Goal: Information Seeking & Learning: Learn about a topic

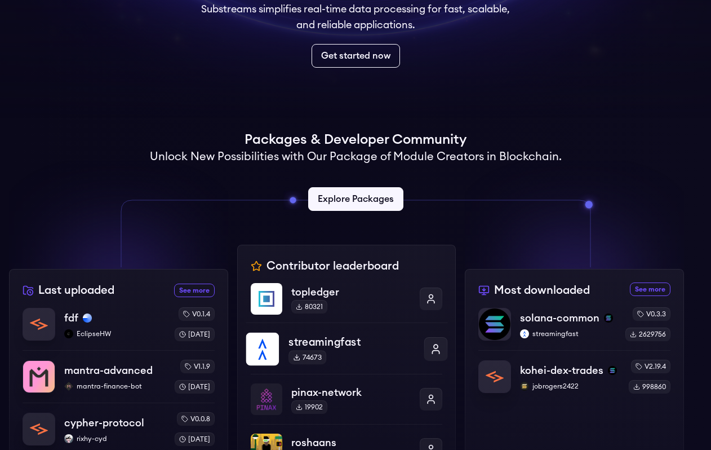
scroll to position [169, 0]
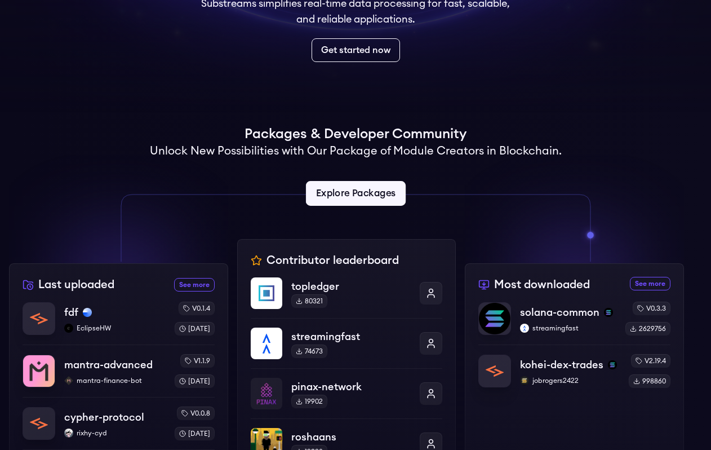
click at [351, 197] on link "Explore Packages" at bounding box center [355, 193] width 100 height 25
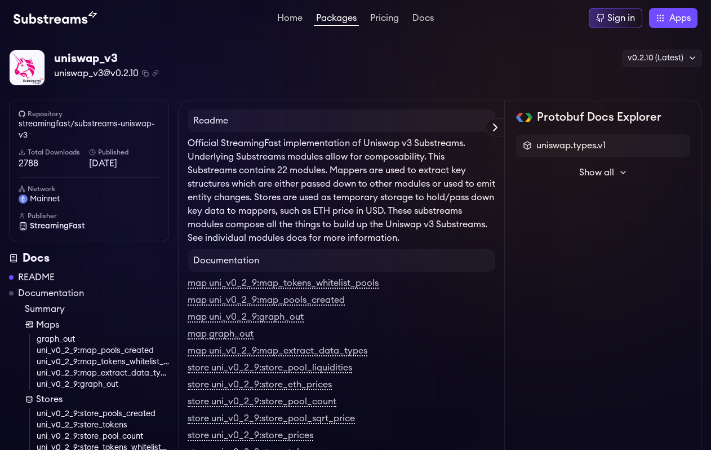
click at [34, 280] on link "README" at bounding box center [36, 277] width 37 height 14
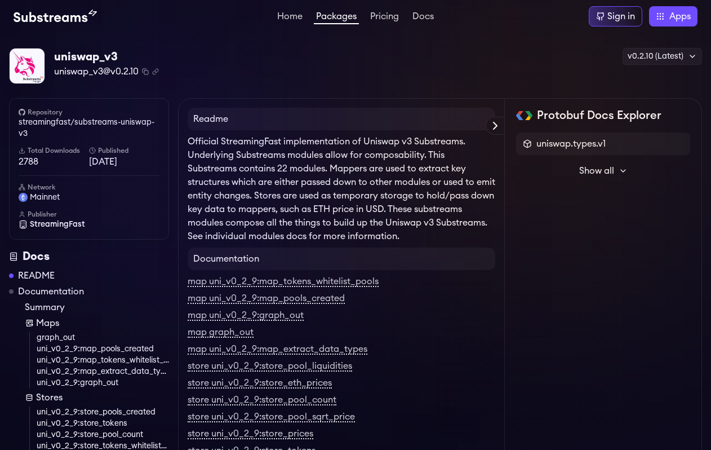
scroll to position [100, 0]
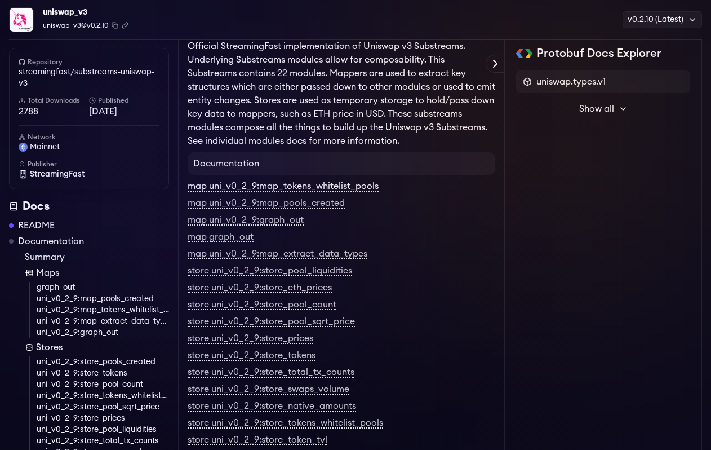
click at [274, 183] on link "map uni_v0_2_9:map_tokens_whitelist_pools" at bounding box center [283, 186] width 191 height 10
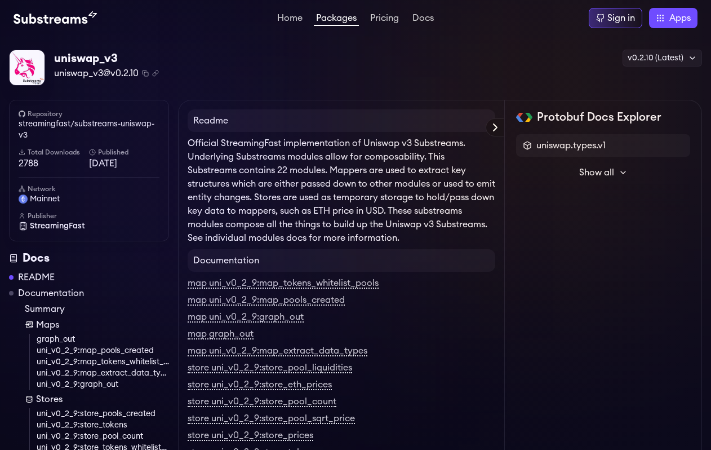
click at [498, 129] on icon at bounding box center [496, 128] width 14 height 14
click at [0, 0] on img at bounding box center [0, 0] width 0 height 0
click at [620, 171] on icon at bounding box center [623, 172] width 9 height 9
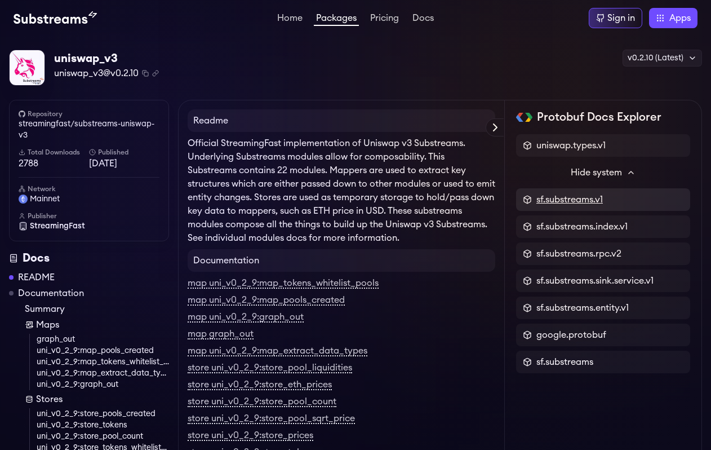
click at [582, 198] on span "sf.substreams.v1" at bounding box center [569, 200] width 66 height 14
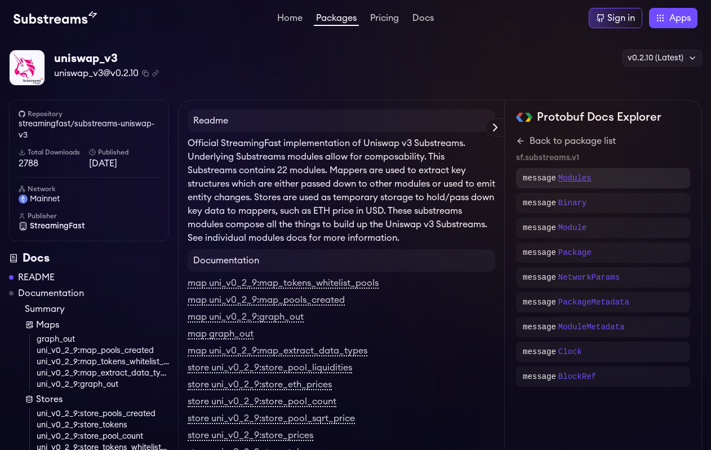
click at [565, 183] on p "Modules" at bounding box center [574, 177] width 33 height 11
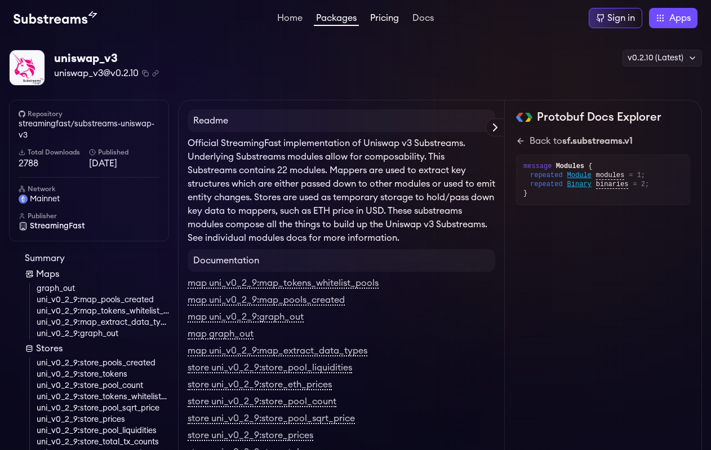
click at [397, 18] on link "Pricing" at bounding box center [384, 19] width 33 height 11
click at [223, 65] on div "uniswap_v3 uniswap_v3@v0.2.10 Copied! Copied! v0.2.10 (Latest) v0.2.11 v0.2.10 …" at bounding box center [355, 68] width 693 height 37
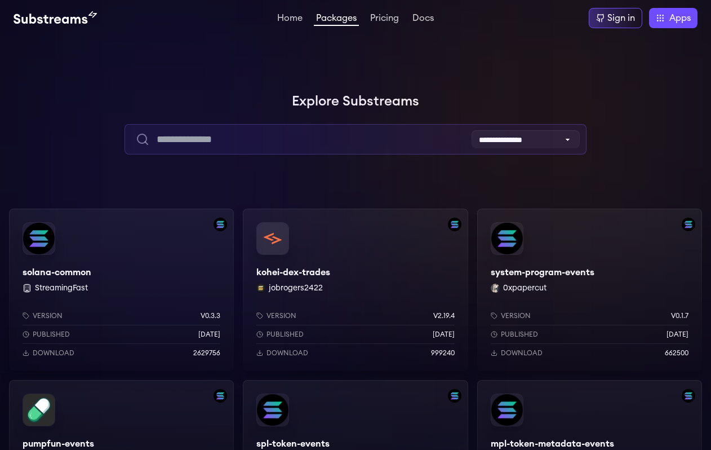
click at [306, 138] on input "text" at bounding box center [356, 139] width 462 height 30
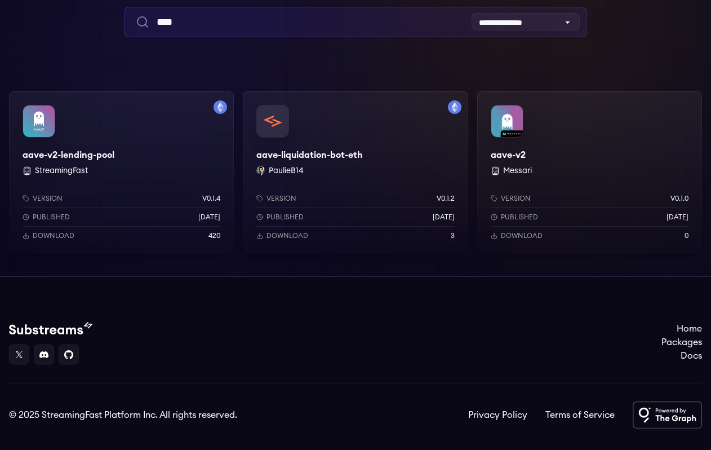
scroll to position [141, 0]
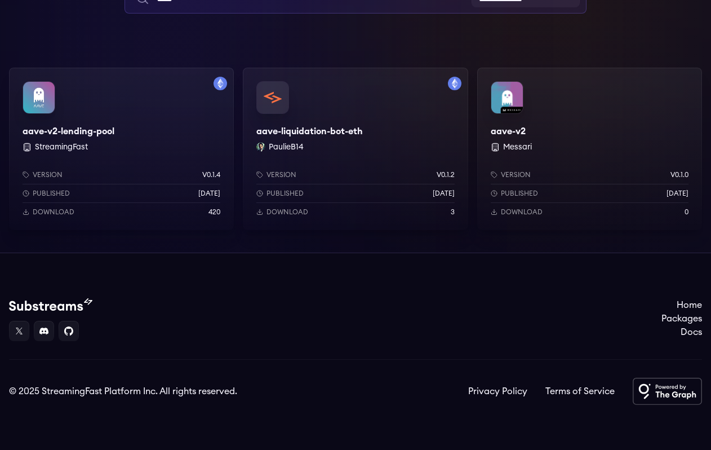
type input "****"
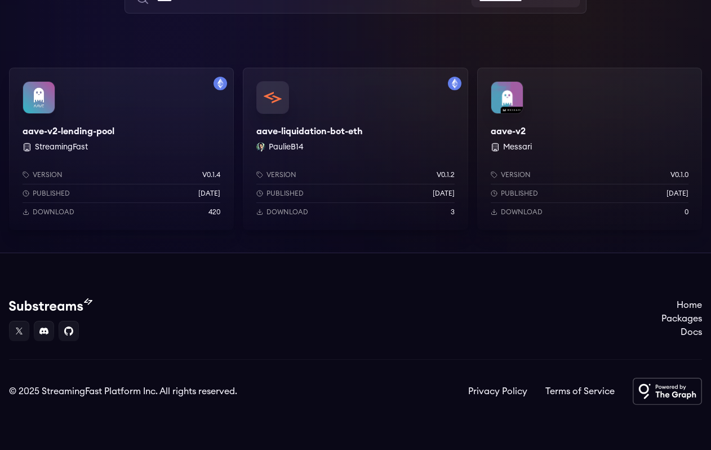
click at [175, 147] on div "aave-v2-lending-pool StreamingFast Version v0.1.4 Published 1 years ago Downloa…" at bounding box center [121, 149] width 225 height 162
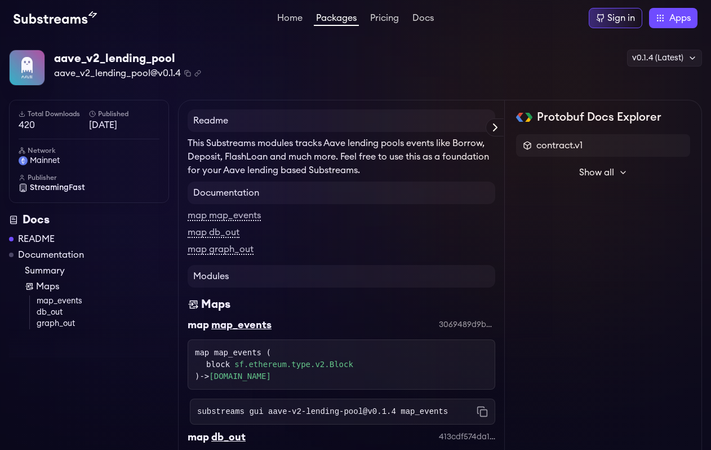
click at [613, 172] on span "Show all" at bounding box center [596, 173] width 35 height 14
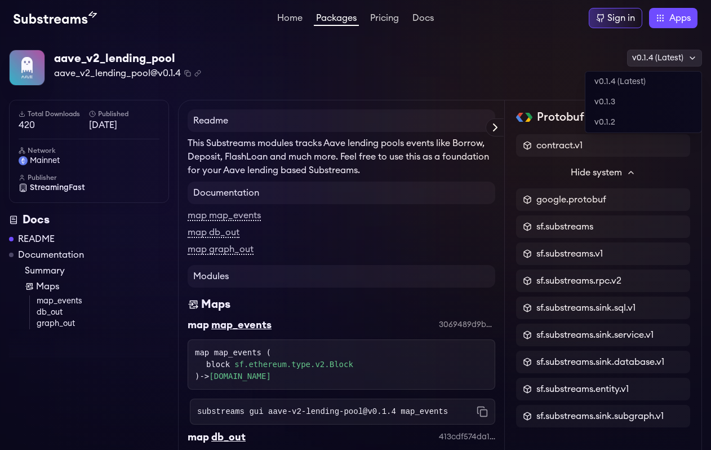
click at [690, 57] on icon at bounding box center [692, 58] width 9 height 9
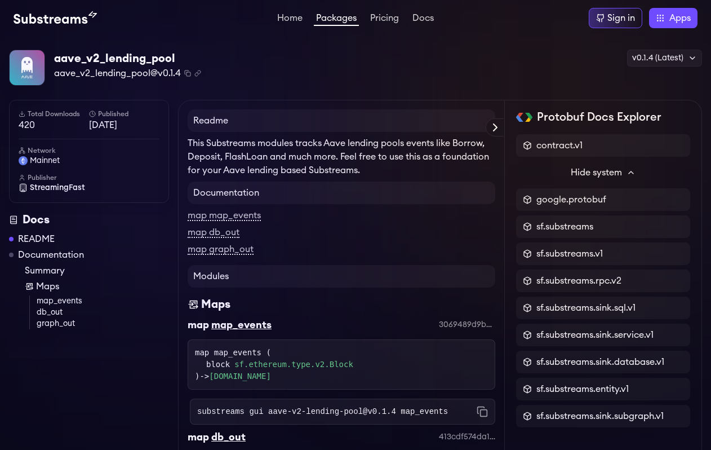
click at [429, 79] on div "aave_v2_lending_pool aave_v2_lending_pool@v0.1.4 Copied! Copied! v0.1.4 (Latest…" at bounding box center [355, 68] width 693 height 37
